Goal: Task Accomplishment & Management: Manage account settings

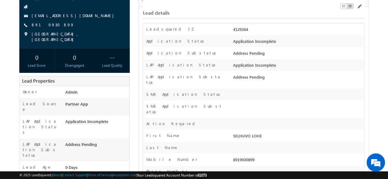
scroll to position [123, 0]
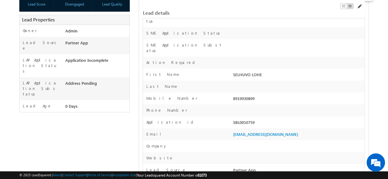
click at [360, 5] on span at bounding box center [358, 6] width 5 height 5
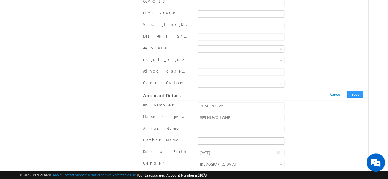
scroll to position [5568, 0]
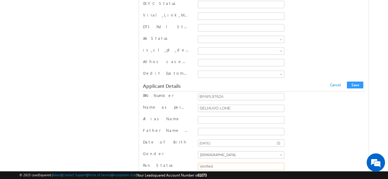
click at [223, 163] on input "Verified" at bounding box center [241, 166] width 86 height 7
type input "V"
type input "Pending"
click at [356, 82] on button "Save" at bounding box center [355, 85] width 16 height 7
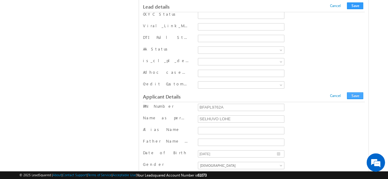
scroll to position [108, 0]
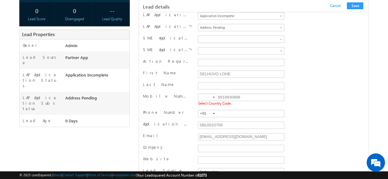
click at [213, 97] on div at bounding box center [214, 97] width 2 height 1
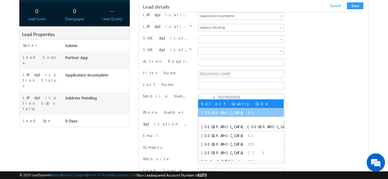
click at [248, 110] on span "91" at bounding box center [254, 112] width 13 height 5
type input "+91"
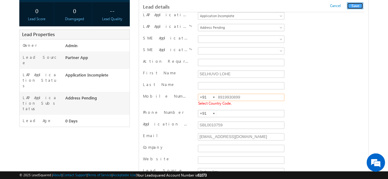
click at [359, 5] on button "Save" at bounding box center [355, 5] width 16 height 7
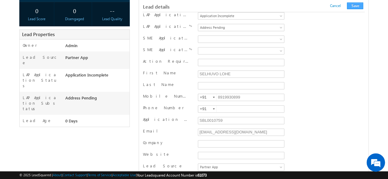
scroll to position [614, 0]
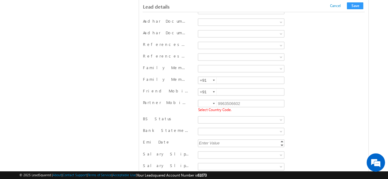
click at [214, 103] on div at bounding box center [214, 103] width 2 height 1
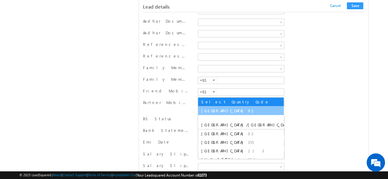
click at [206, 109] on span "[GEOGRAPHIC_DATA]" at bounding box center [223, 110] width 45 height 5
type input "+91"
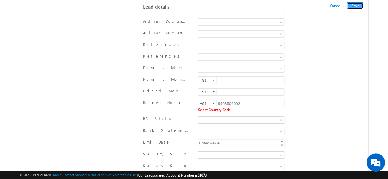
click at [356, 7] on button "Save" at bounding box center [355, 5] width 16 height 7
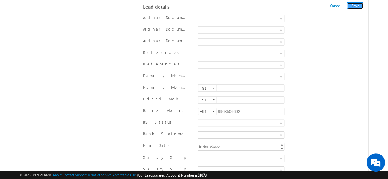
scroll to position [339, 0]
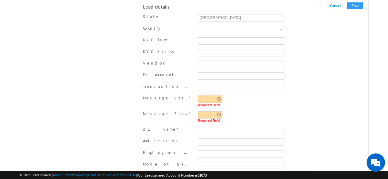
click at [218, 96] on input "text" at bounding box center [210, 99] width 25 height 7
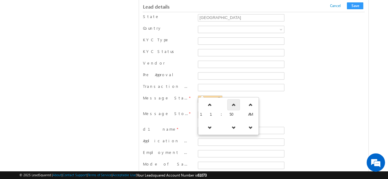
click at [227, 104] on link at bounding box center [233, 104] width 13 height 11
type input "11:51 AM"
click at [291, 95] on div "Message Start Time * 11:51 AM Required Field" at bounding box center [254, 101] width 222 height 13
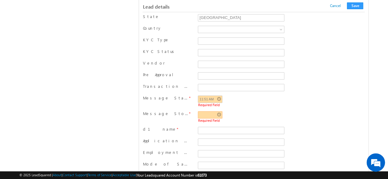
click at [217, 111] on input "text" at bounding box center [210, 114] width 25 height 7
click at [231, 120] on icon at bounding box center [233, 121] width 4 height 4
type input "11:52 AM"
click at [276, 103] on span "Required Field" at bounding box center [241, 105] width 86 height 4
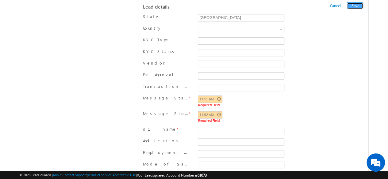
click at [355, 7] on button "Save" at bounding box center [355, 5] width 16 height 7
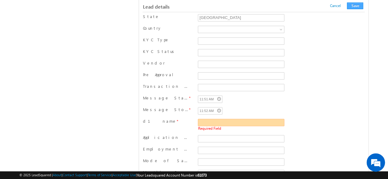
scroll to position [362, 0]
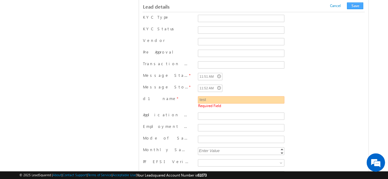
type input "test"
click at [358, 5] on button "Save" at bounding box center [355, 5] width 16 height 7
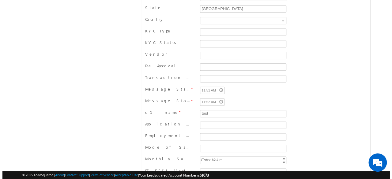
scroll to position [0, 0]
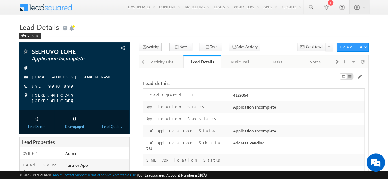
click at [222, 28] on h1 "Lead Details" at bounding box center [193, 27] width 349 height 12
drag, startPoint x: 233, startPoint y: 95, endPoint x: 248, endPoint y: 95, distance: 15.6
click at [248, 95] on div "4129364" at bounding box center [297, 96] width 133 height 9
copy div "4129364"
click at [238, 59] on div "Audit Trail" at bounding box center [239, 61] width 27 height 7
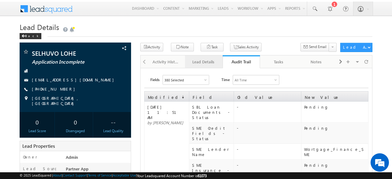
click at [197, 61] on div "Lead Details" at bounding box center [203, 61] width 27 height 7
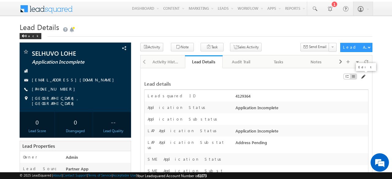
click at [365, 76] on span at bounding box center [363, 76] width 5 height 5
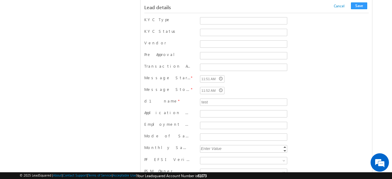
scroll to position [429, 0]
